Goal: Task Accomplishment & Management: Manage account settings

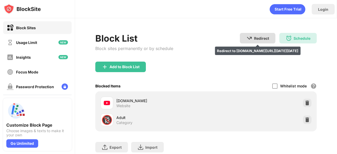
click at [265, 37] on div "Redirect" at bounding box center [261, 38] width 15 height 4
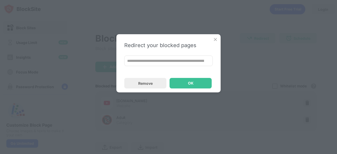
click at [216, 40] on img at bounding box center [215, 39] width 5 height 5
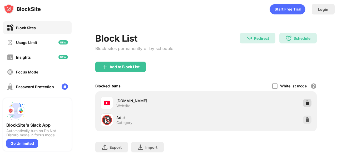
click at [303, 99] on div at bounding box center [307, 103] width 8 height 8
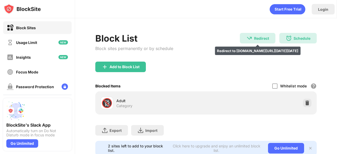
click at [256, 42] on div "Redirect Redirect to [DOMAIN_NAME][URL][DATE][DATE]" at bounding box center [258, 38] width 36 height 11
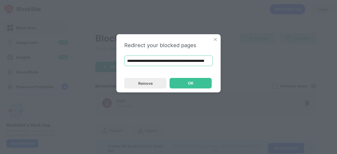
scroll to position [0, 66]
drag, startPoint x: 126, startPoint y: 61, endPoint x: 270, endPoint y: 55, distance: 143.8
click at [270, 54] on div "**********" at bounding box center [168, 77] width 337 height 154
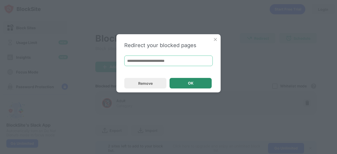
click at [193, 83] on div "OK" at bounding box center [191, 83] width 6 height 4
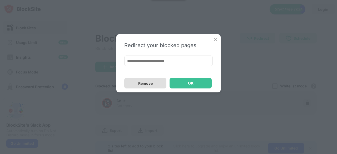
click at [157, 86] on div "Remove" at bounding box center [145, 83] width 42 height 11
